Goal: Task Accomplishment & Management: Complete application form

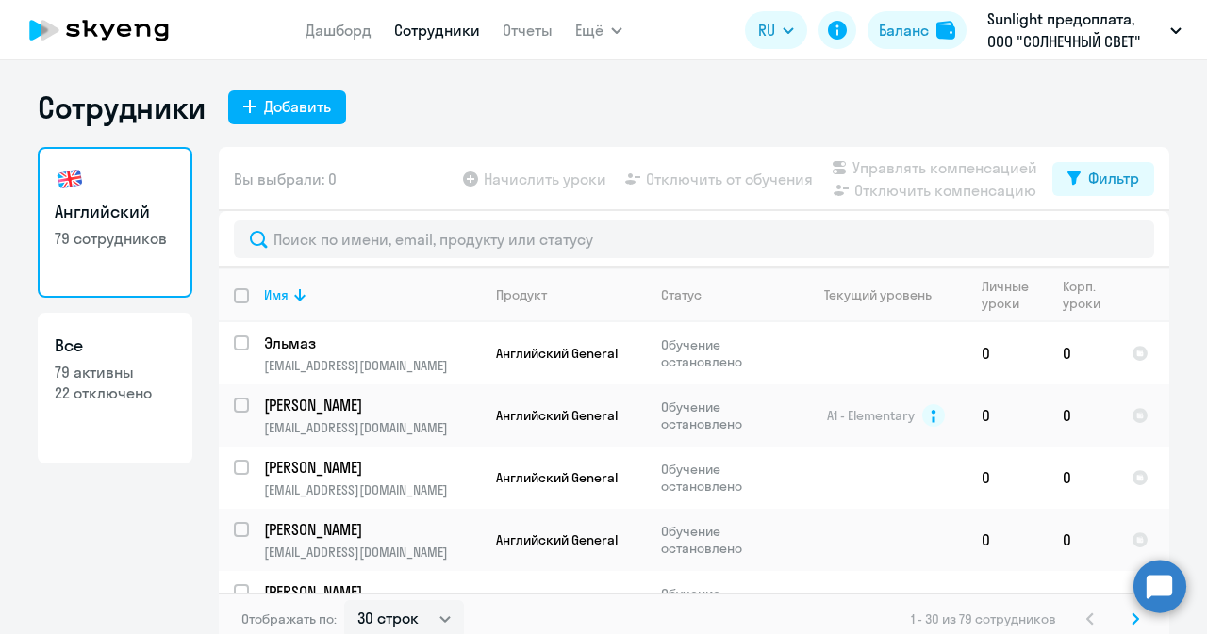
select select "30"
click at [282, 112] on div "Добавить" at bounding box center [297, 106] width 67 height 23
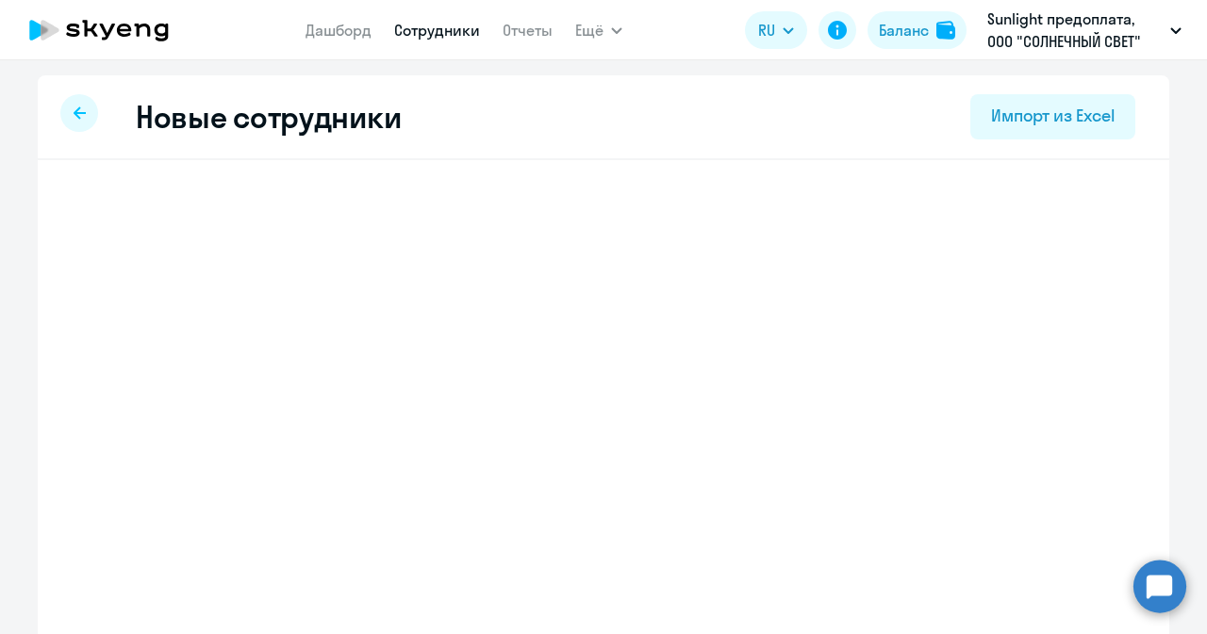
select select "english_adult_not_native_speaker"
select select "3"
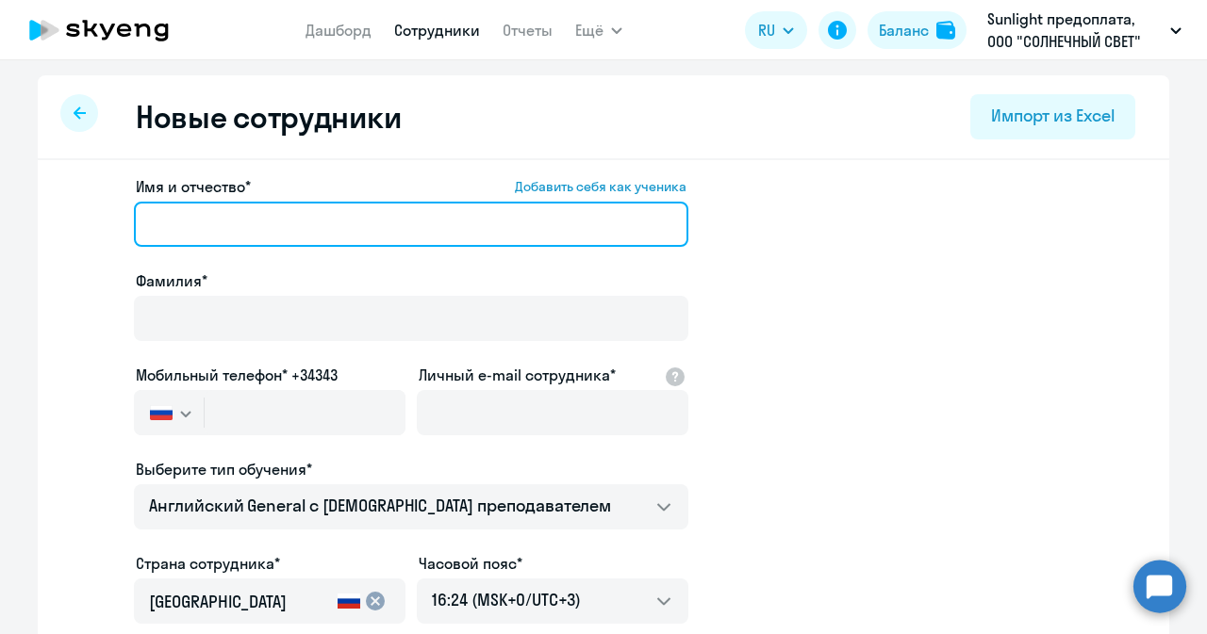
click at [188, 231] on input "Имя и отчество* Добавить себя как ученика" at bounding box center [411, 224] width 554 height 45
paste input "[PERSON_NAME]"
type input "[PERSON_NAME]"
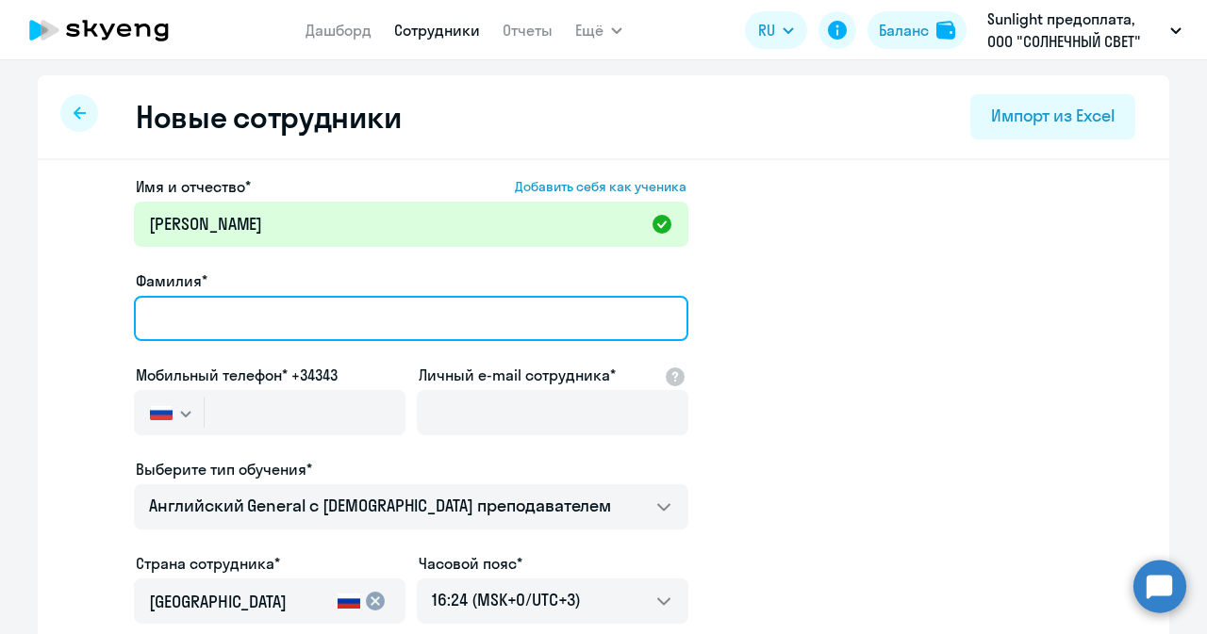
click at [188, 323] on input "Фамилия*" at bounding box center [411, 318] width 554 height 45
paste input "[PERSON_NAME]"
type input "[PERSON_NAME]"
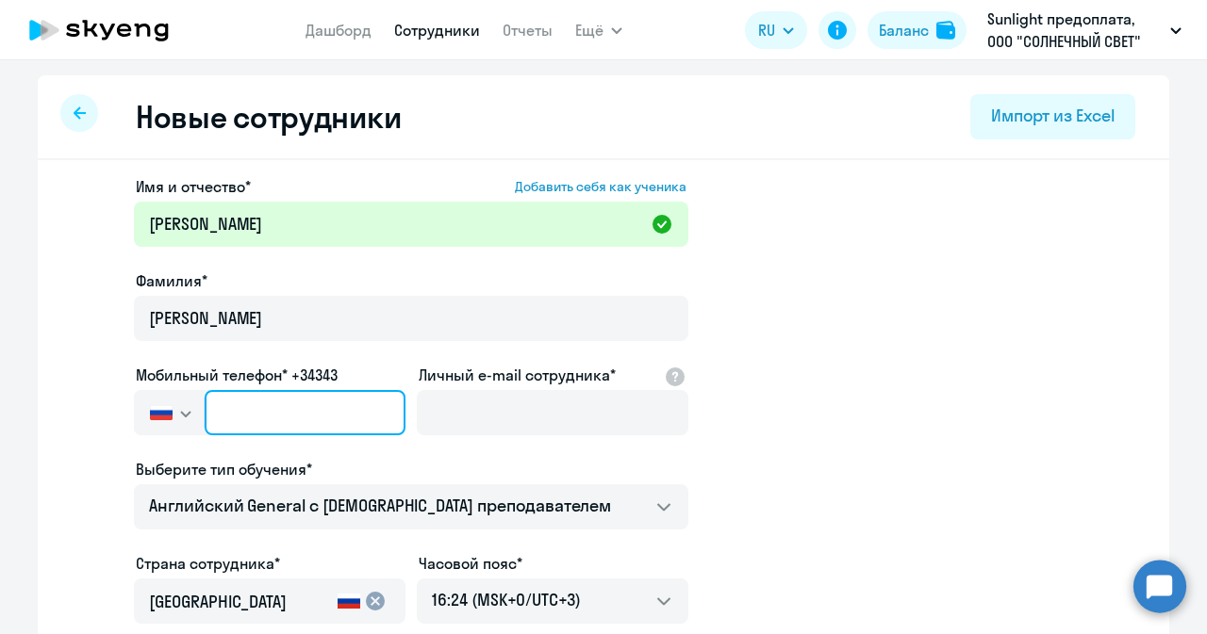
drag, startPoint x: 255, startPoint y: 402, endPoint x: 344, endPoint y: 484, distance: 120.1
click at [255, 402] on input "text" at bounding box center [305, 412] width 201 height 45
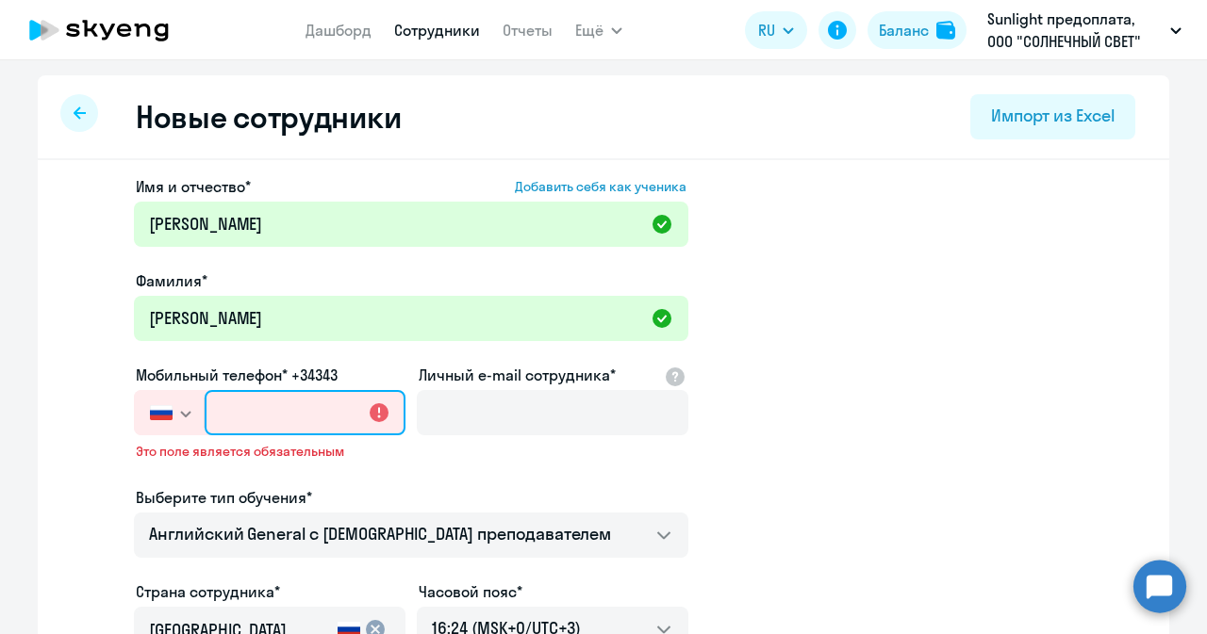
click at [212, 405] on input "text" at bounding box center [305, 412] width 201 height 45
paste input "[PHONE_NUMBER]"
type input "[PHONE_NUMBER]"
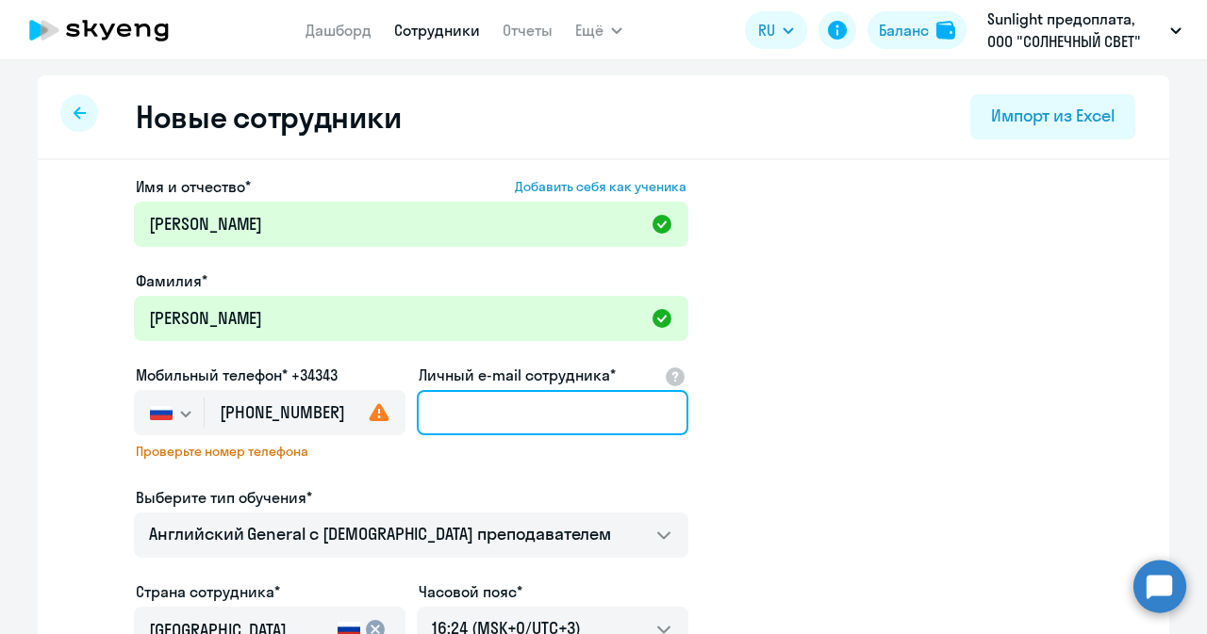
click at [433, 402] on input "Личный e-mail сотрудника*" at bounding box center [552, 412] width 271 height 45
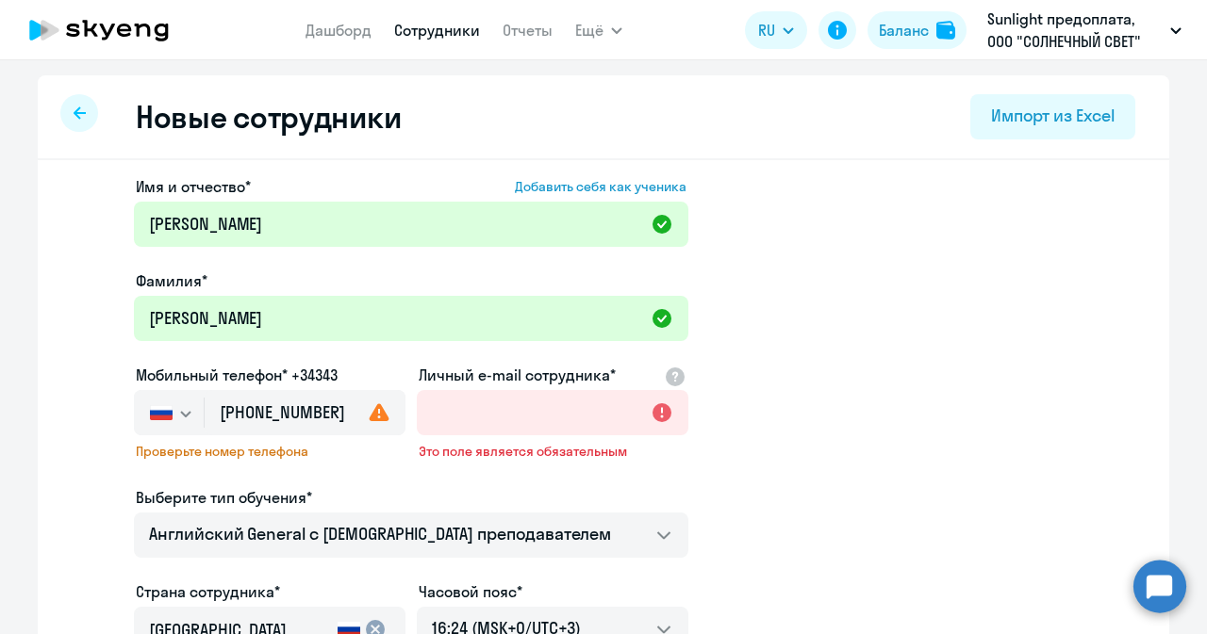
click at [1039, 353] on app-new-student-form "Имя и отчество* Добавить себя как ученика [PERSON_NAME]* [PERSON_NAME] телефон*…" at bounding box center [603, 525] width 1071 height 700
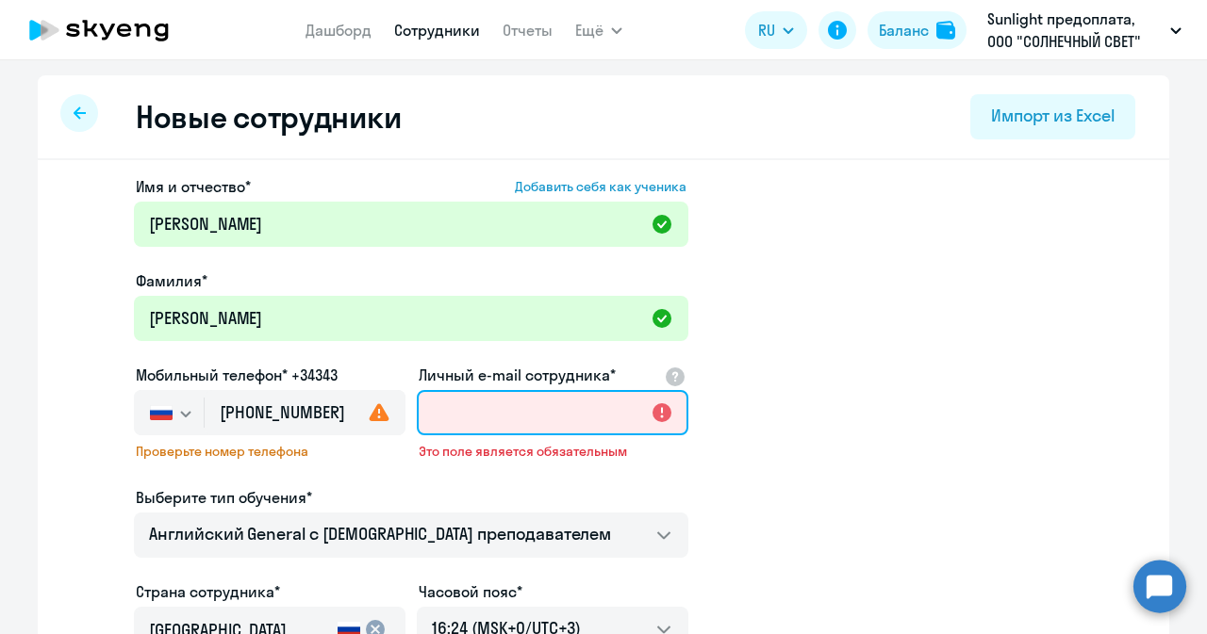
click at [457, 415] on input "Личный e-mail сотрудника*" at bounding box center [552, 412] width 271 height 45
paste input "[EMAIL_ADDRESS][DOMAIN_NAME]"
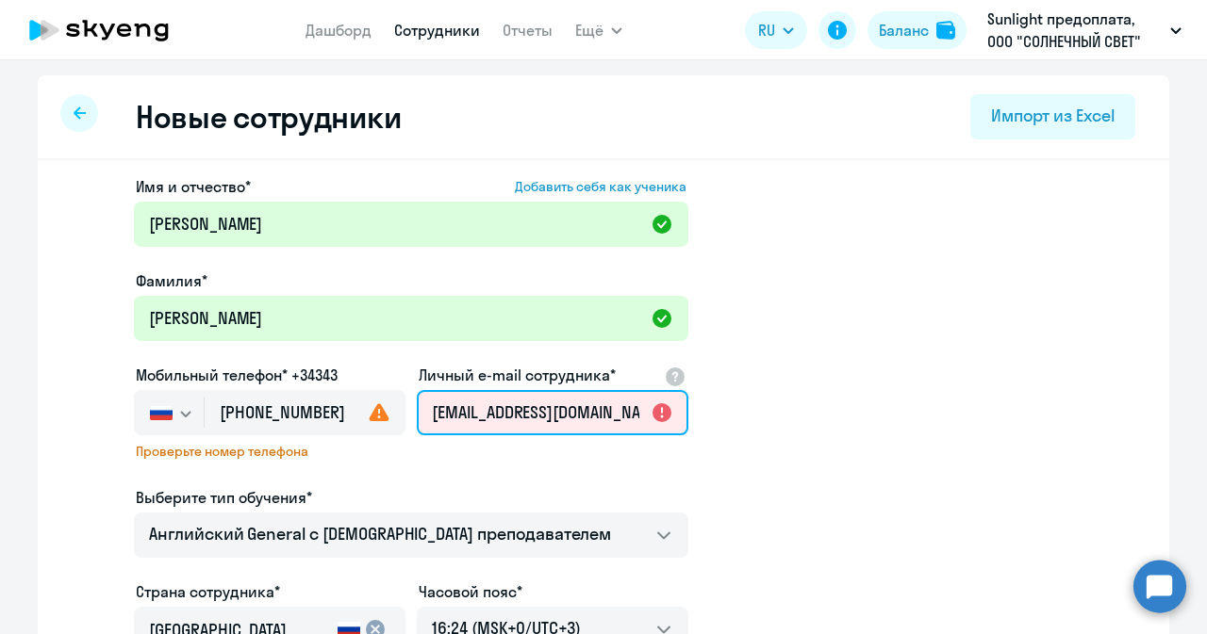
scroll to position [0, 3]
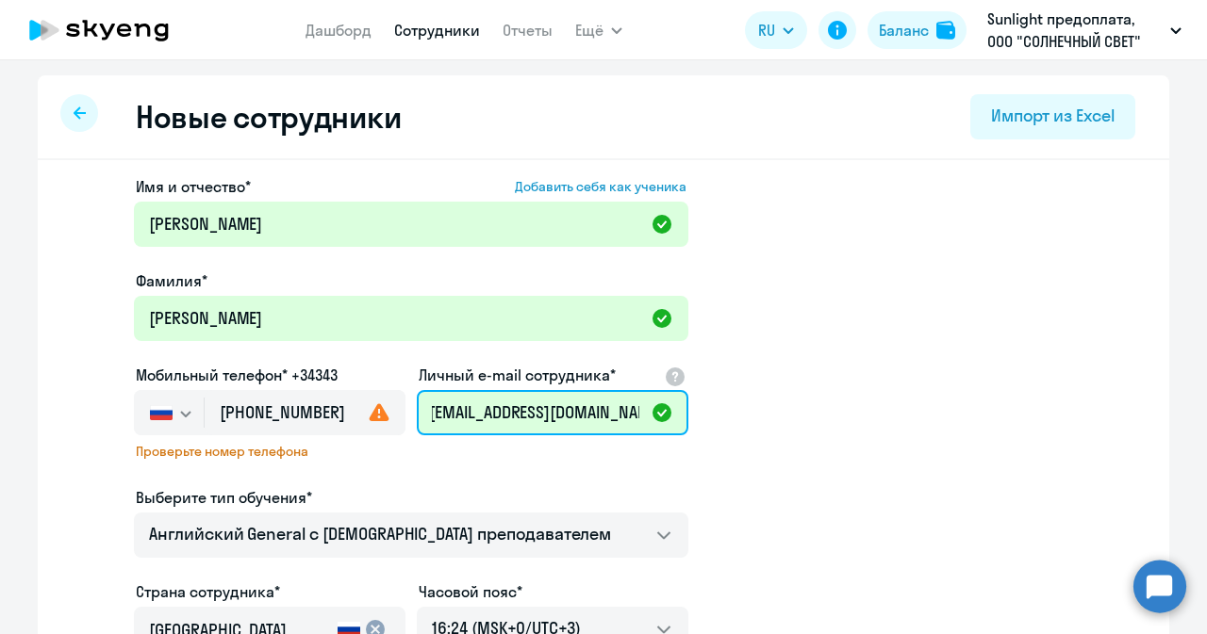
type input "[EMAIL_ADDRESS][DOMAIN_NAME]"
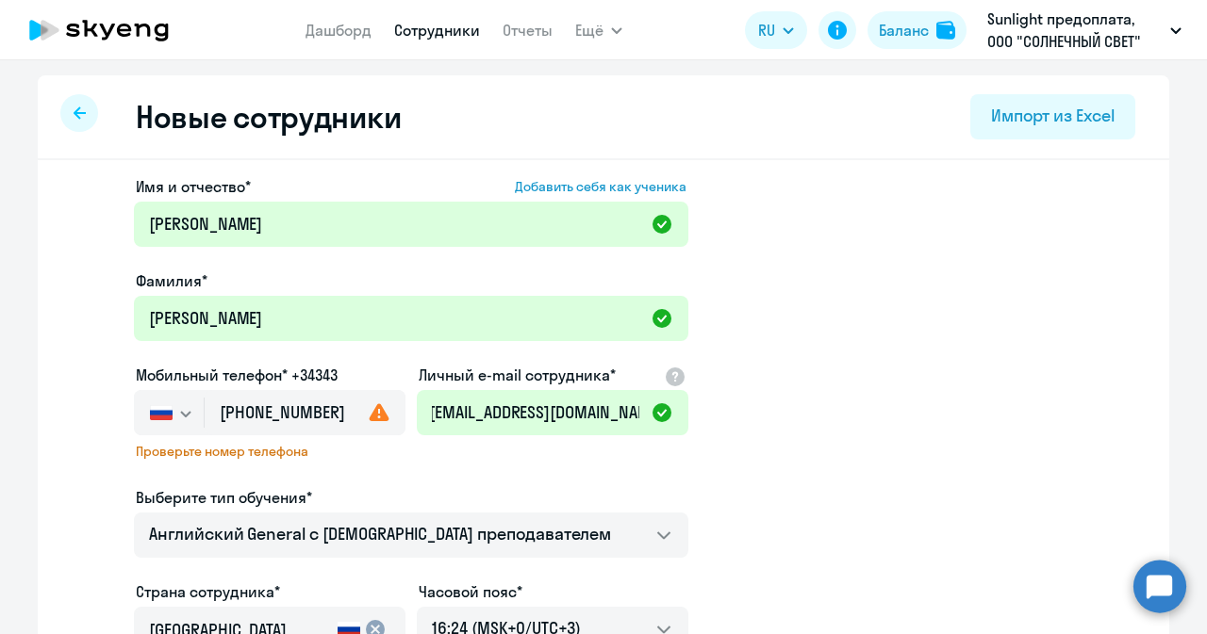
click at [878, 352] on app-new-student-form "Имя и отчество* Добавить себя как ученика [PERSON_NAME]* [PERSON_NAME] телефон*…" at bounding box center [603, 525] width 1071 height 700
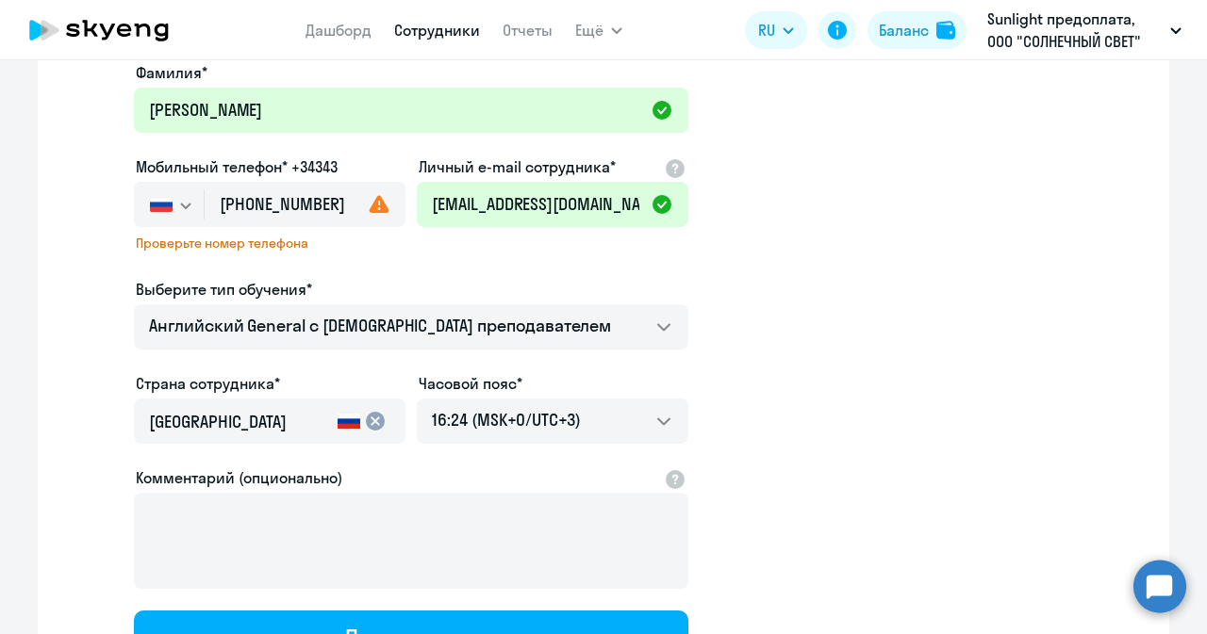
scroll to position [283, 0]
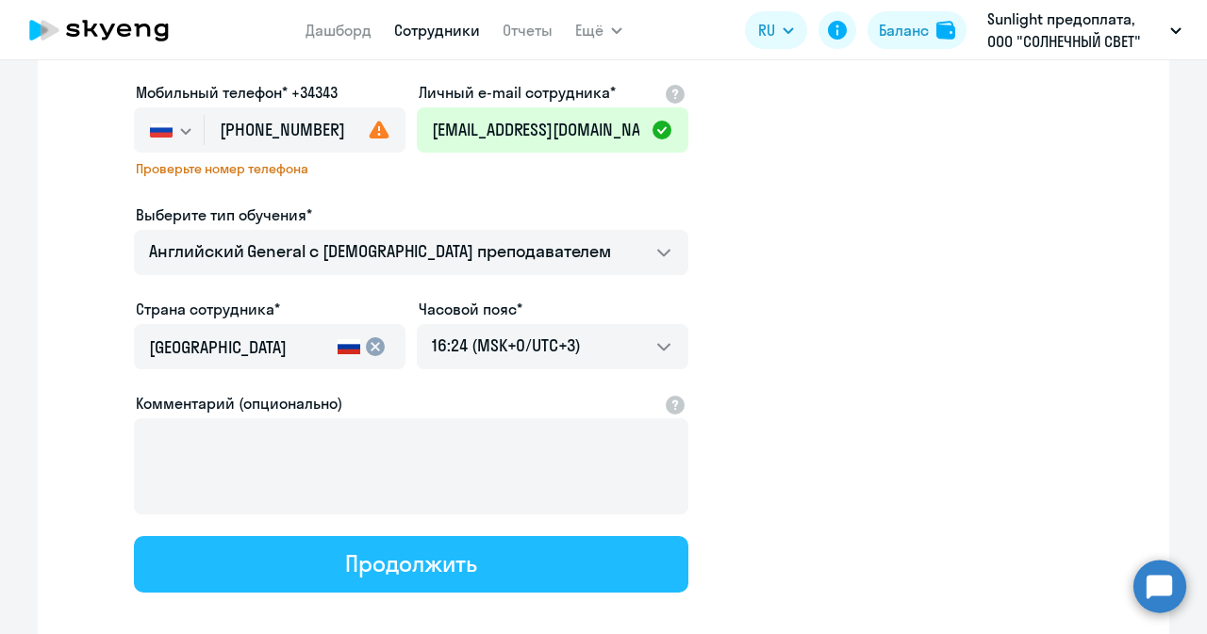
click at [419, 560] on div "Продолжить" at bounding box center [410, 564] width 131 height 30
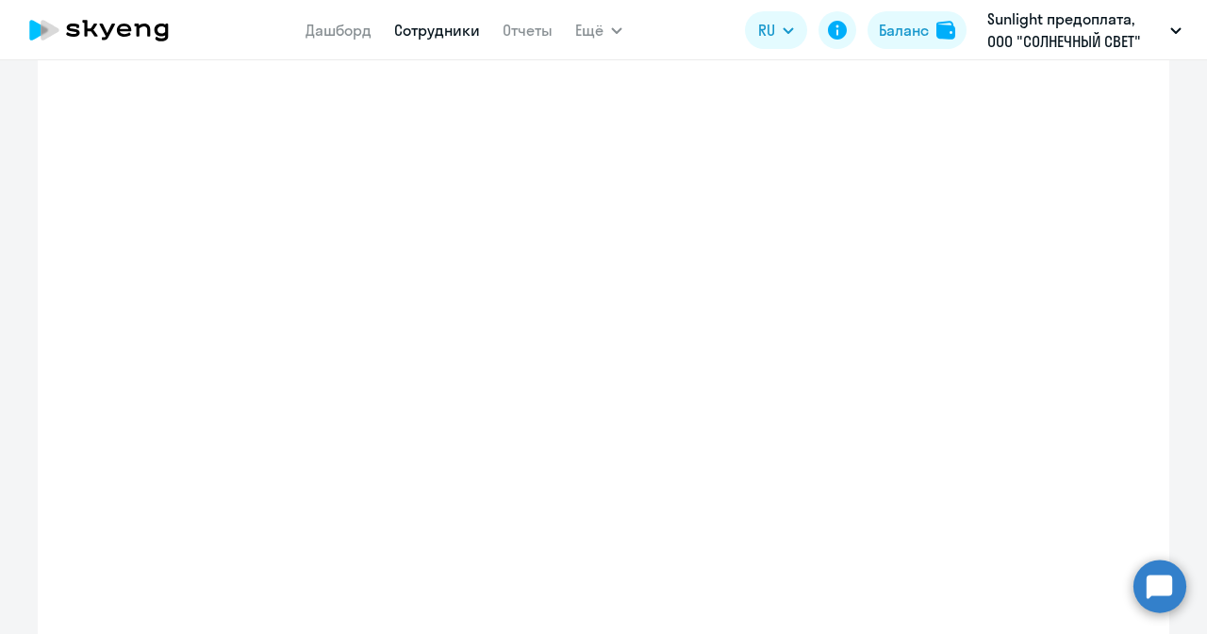
select select "english_adult_not_native_speaker"
select select "3"
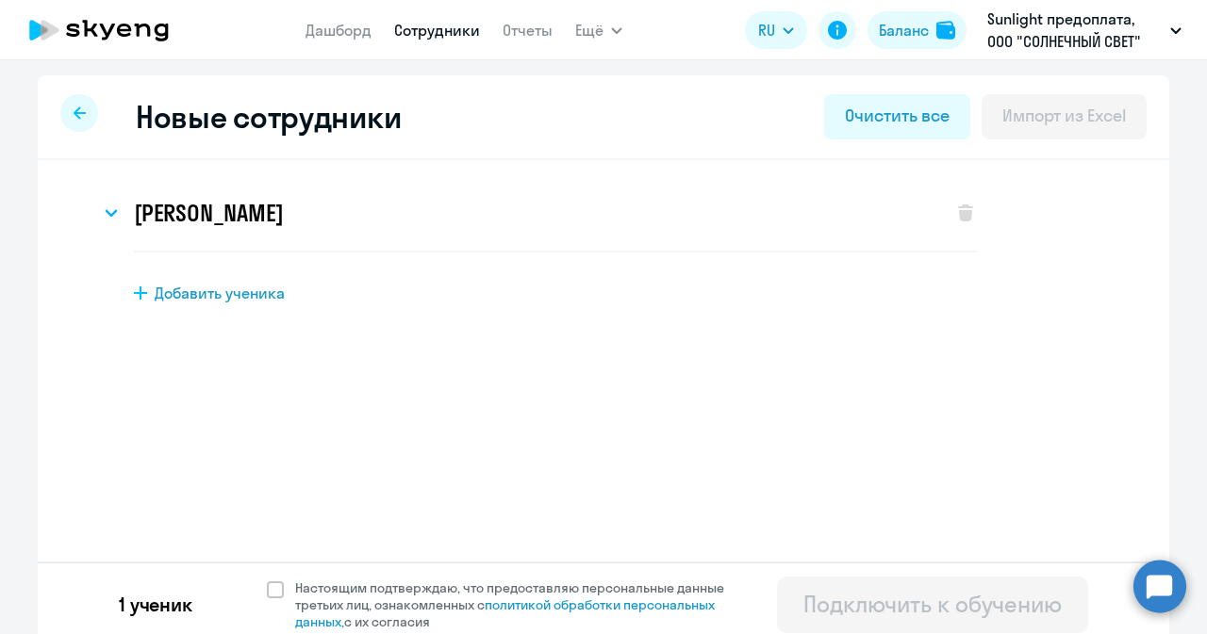
scroll to position [0, 0]
click at [117, 207] on div "[PERSON_NAME]" at bounding box center [516, 212] width 833 height 75
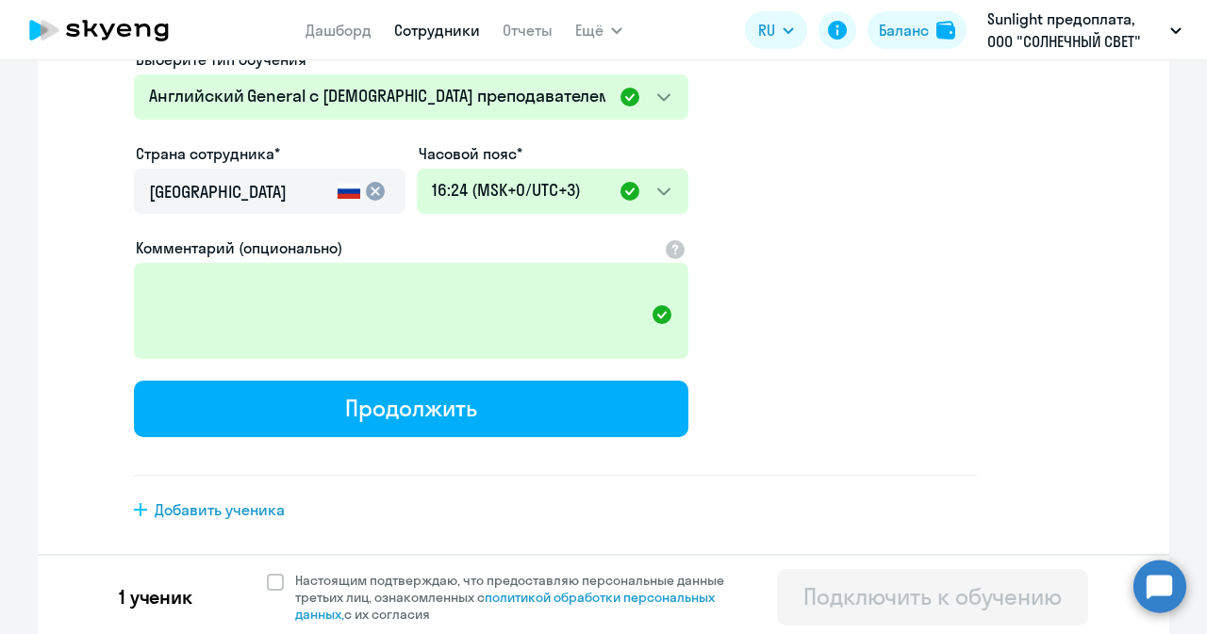
scroll to position [498, 0]
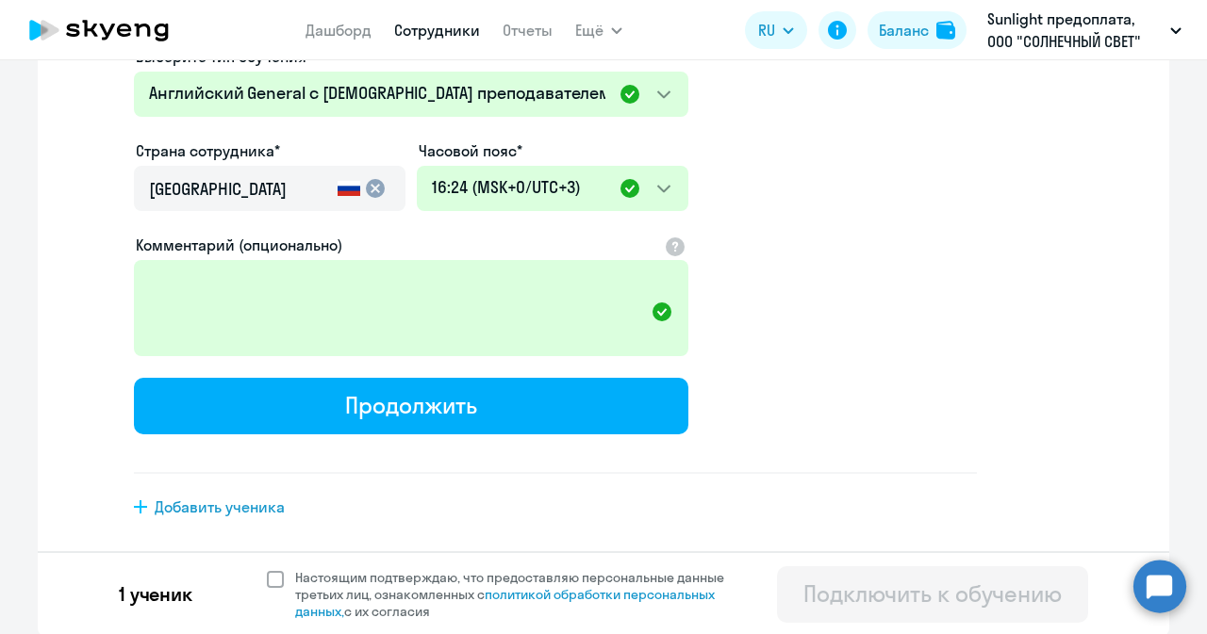
click at [267, 581] on span at bounding box center [275, 579] width 17 height 17
click at [266, 569] on input "Настоящим подтверждаю, что предоставляю персональные данные третьих лиц, ознако…" at bounding box center [266, 568] width 1 height 1
checkbox input "true"
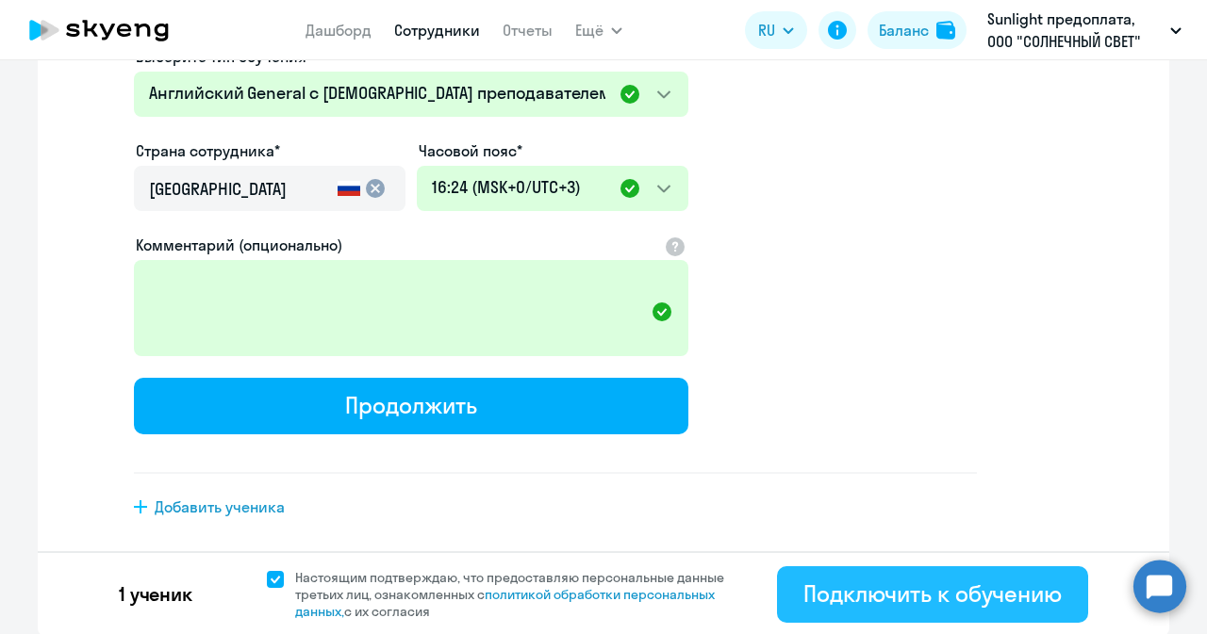
click at [982, 580] on div "Подключить к обучению" at bounding box center [932, 594] width 258 height 30
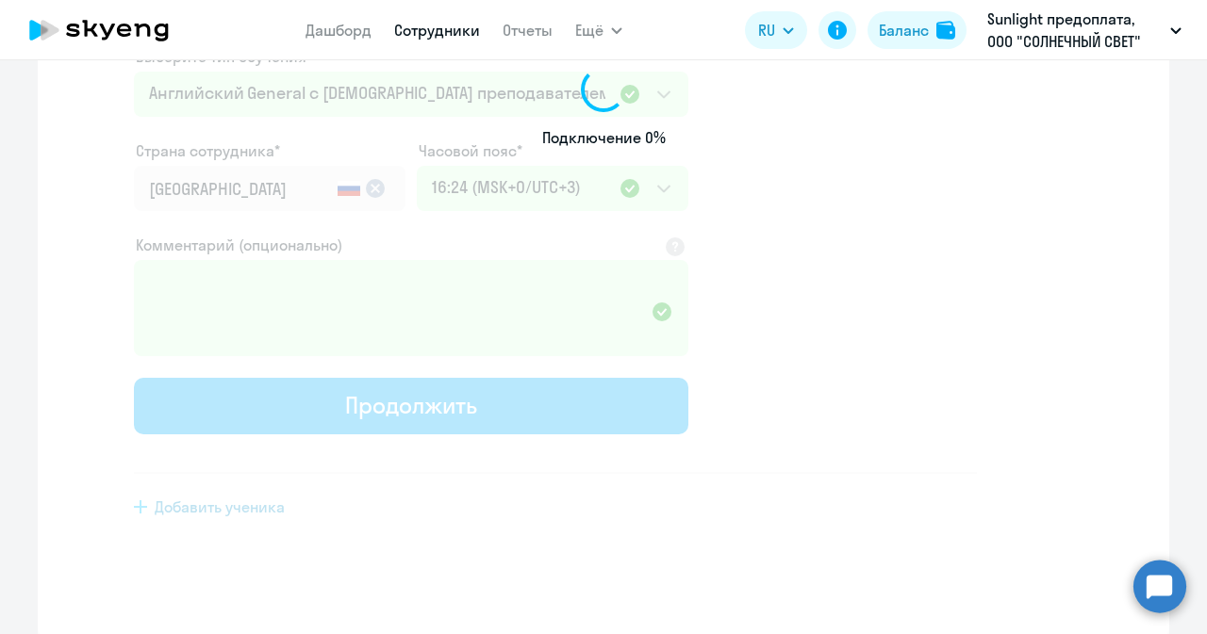
select select "english_adult_not_native_speaker"
select select "3"
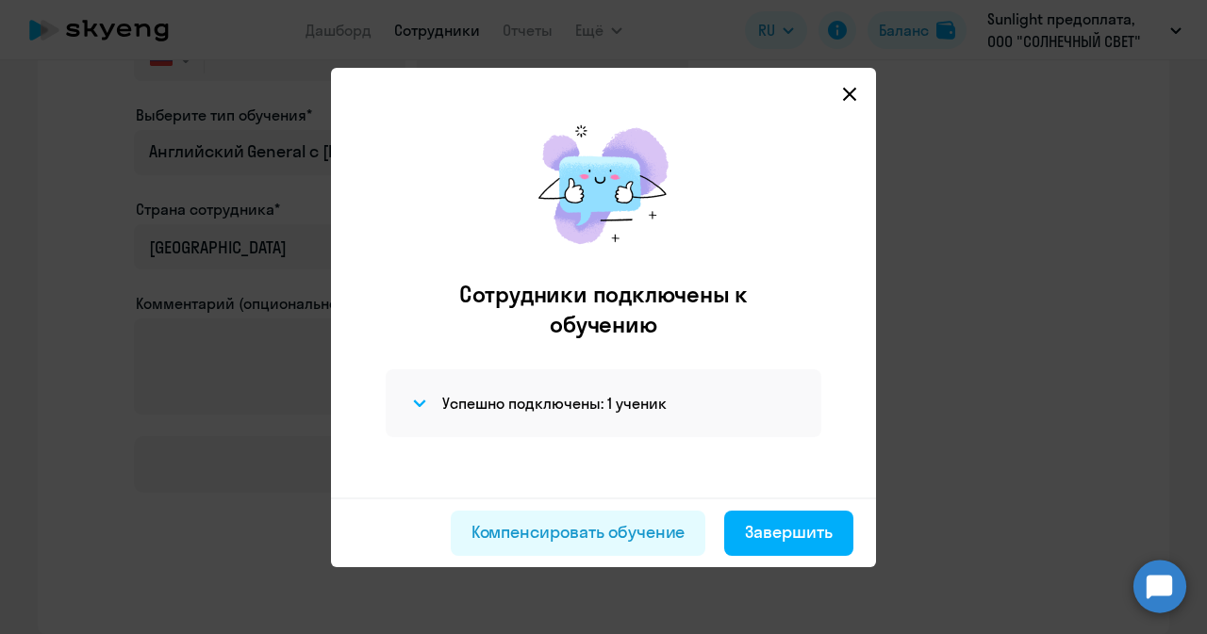
scroll to position [353, 0]
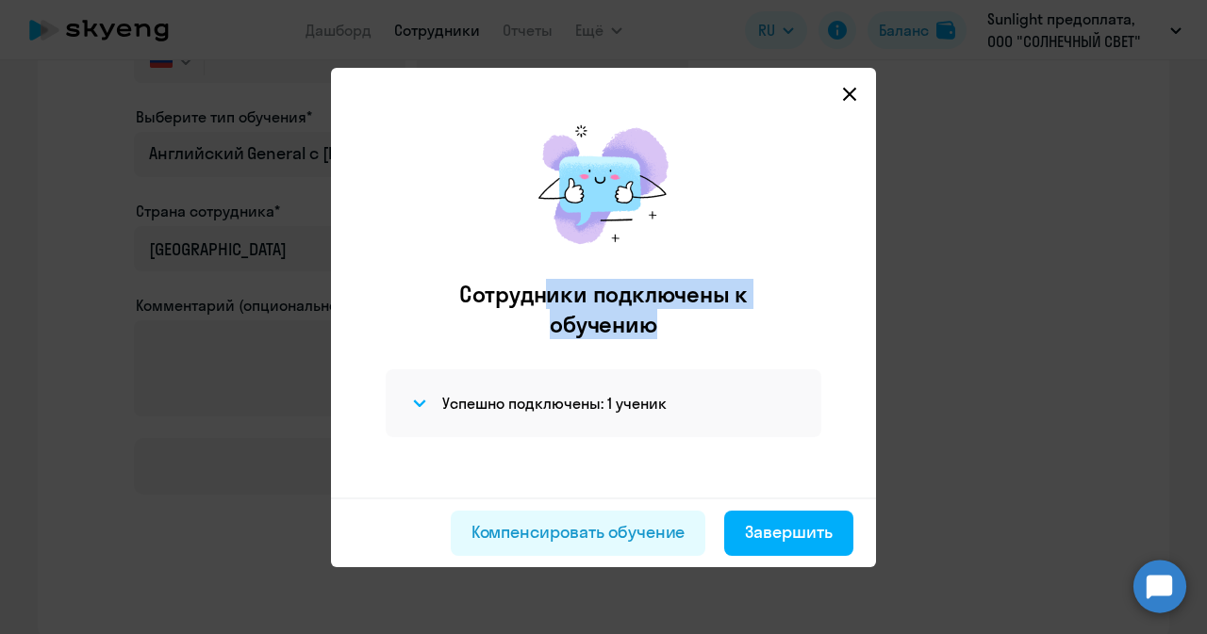
drag, startPoint x: 556, startPoint y: 283, endPoint x: 714, endPoint y: 312, distance: 160.1
click at [714, 312] on h2 "Сотрудники подключены к обучению" at bounding box center [603, 309] width 364 height 60
click at [723, 322] on h2 "Сотрудники подключены к обучению" at bounding box center [603, 309] width 364 height 60
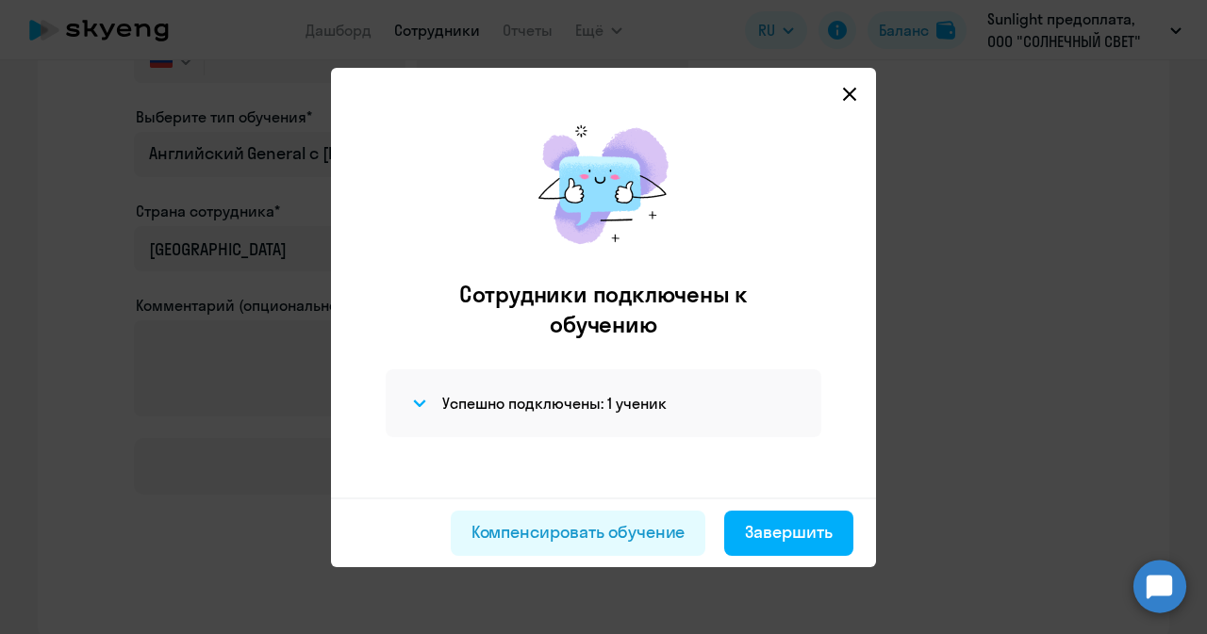
click at [577, 292] on h2 "Сотрудники подключены к обучению" at bounding box center [603, 309] width 364 height 60
click at [813, 536] on div "Завершить" at bounding box center [789, 532] width 88 height 25
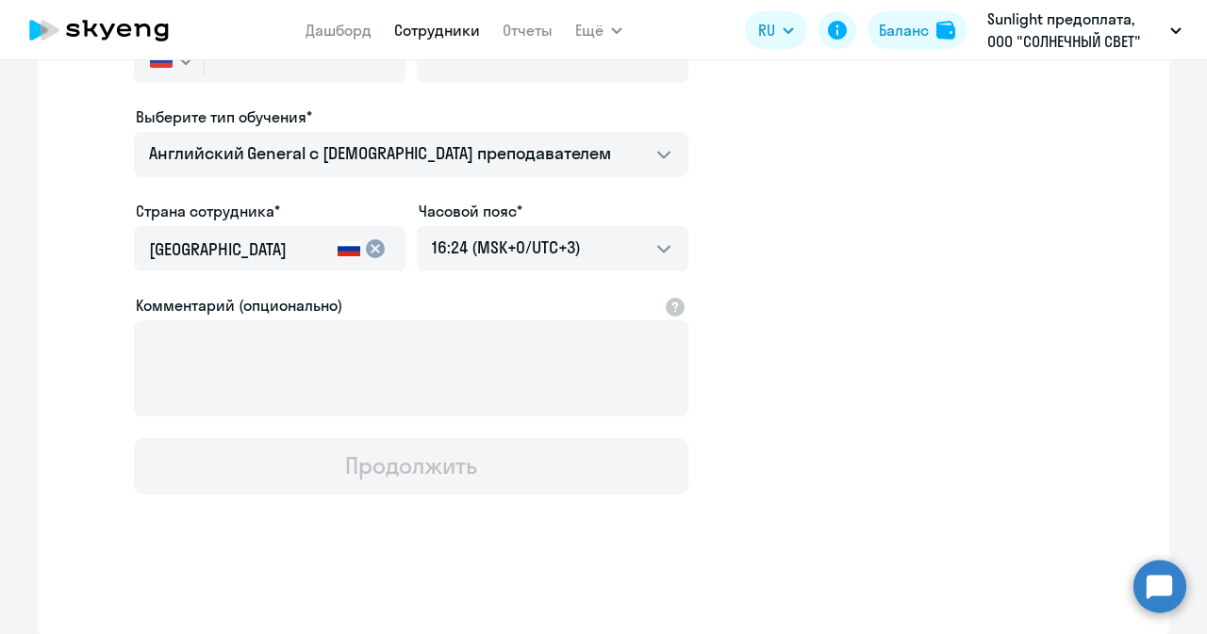
select select "30"
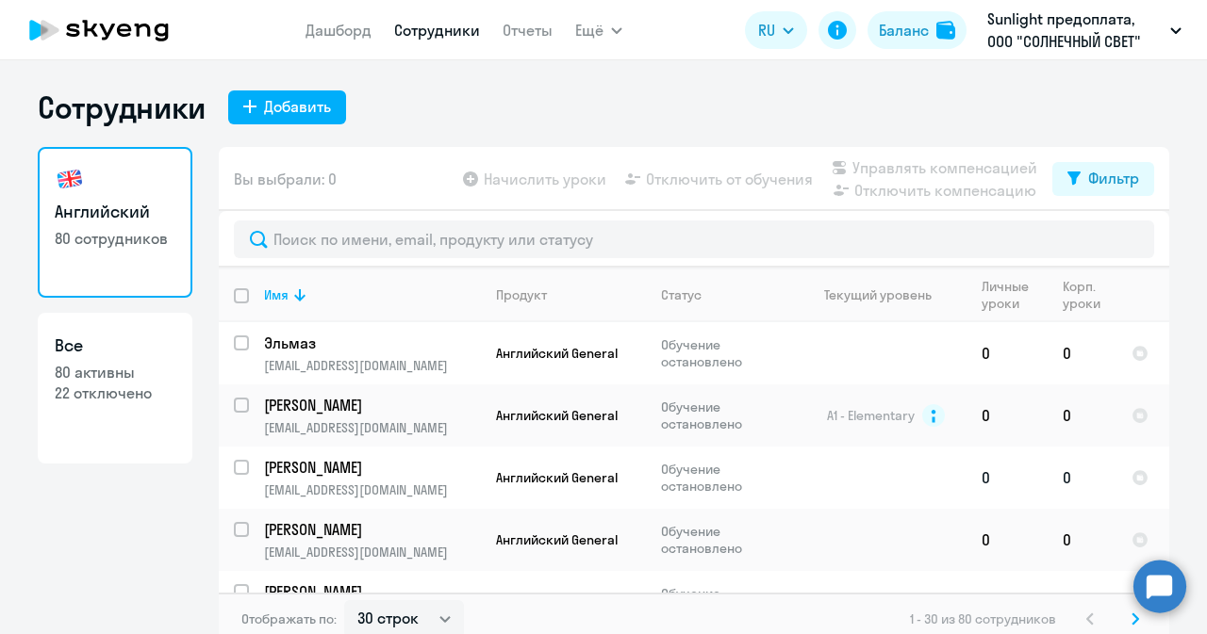
click at [151, 523] on div "Английский 80 сотрудников Все 80 активны 22 отключено" at bounding box center [115, 390] width 155 height 487
